Goal: Task Accomplishment & Management: Use online tool/utility

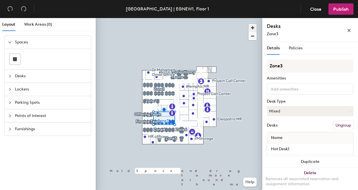
click at [251, 25] on span "button" at bounding box center [252, 28] width 8 height 8
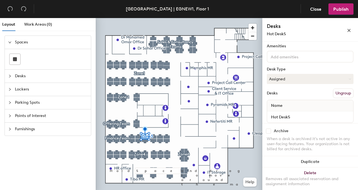
scroll to position [39, 0]
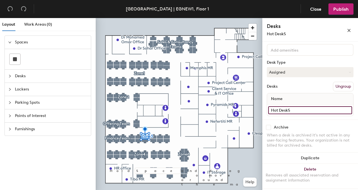
click at [301, 111] on input "Hot Desk5" at bounding box center [310, 110] width 84 height 8
type input "[PERSON_NAME]"
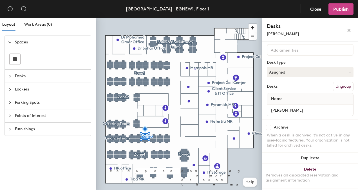
click at [338, 11] on span "Publish" at bounding box center [340, 8] width 15 height 5
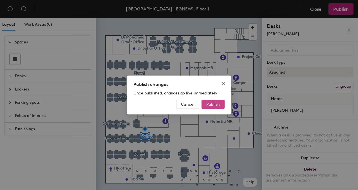
click at [219, 105] on span "Publish" at bounding box center [212, 104] width 13 height 5
